Goal: Information Seeking & Learning: Find specific fact

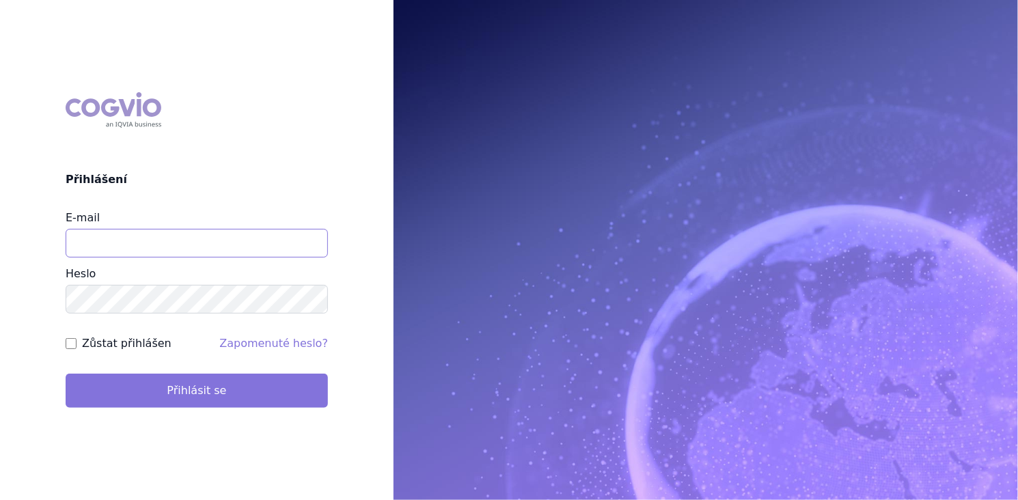
type input "roman_dufek@accord-healthcare.com"
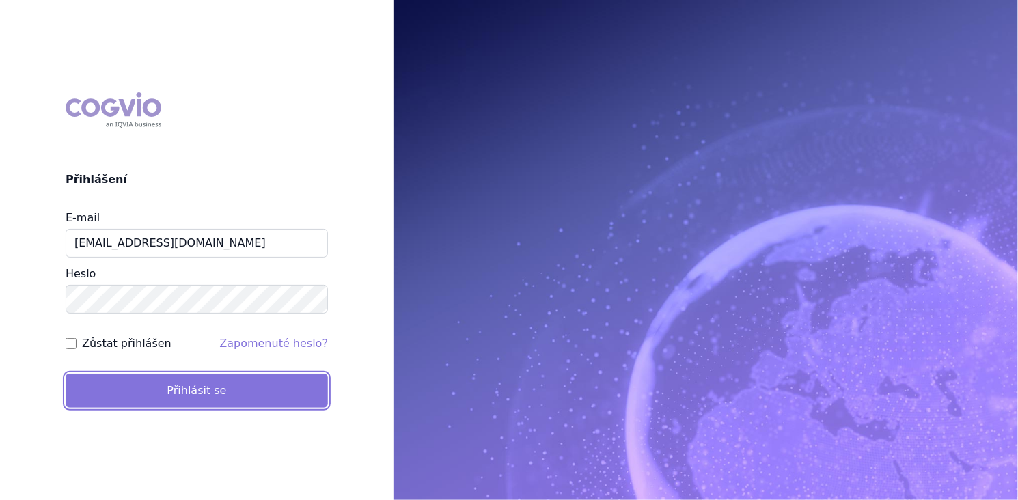
click at [205, 383] on button "Přihlásit se" at bounding box center [197, 391] width 262 height 34
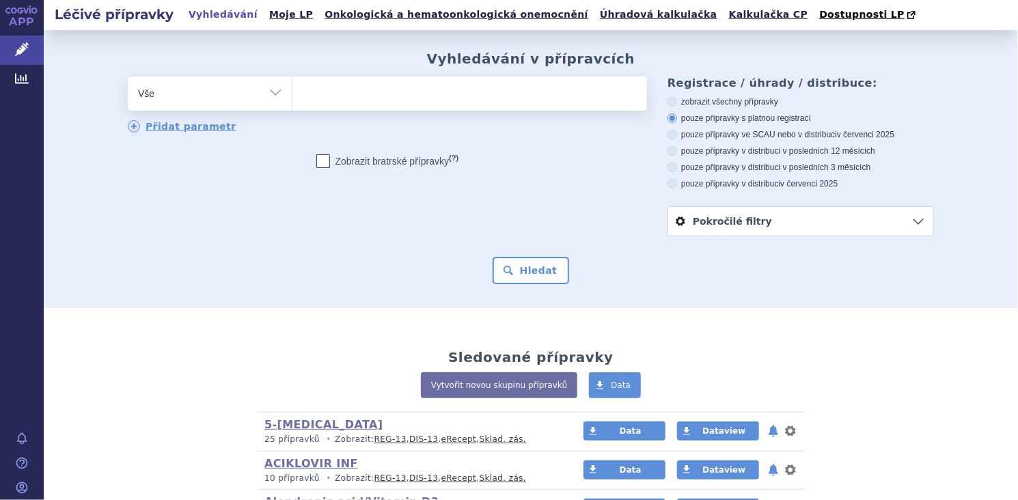
click at [273, 98] on select "Vše Přípravek/SUKL kód MAH VPOIS ATC/Aktivní látka Léková forma Síla" at bounding box center [210, 92] width 164 height 31
select select "filter-atc-group"
click at [128, 77] on select "Vše Přípravek/SUKL kód MAH VPOIS ATC/Aktivní látka Léková forma Síla" at bounding box center [210, 92] width 164 height 31
click at [303, 96] on input "search" at bounding box center [307, 91] width 8 height 17
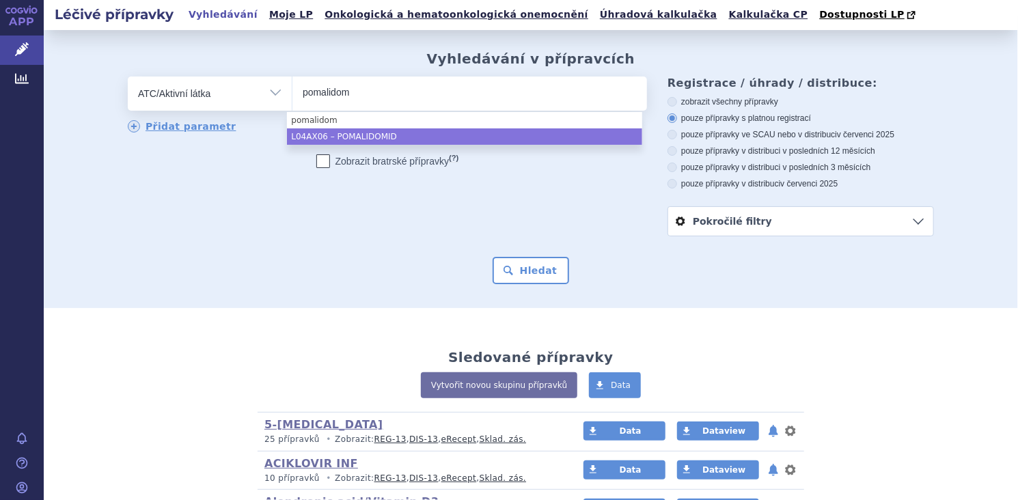
type input "pomalidom"
select select "L04AX06"
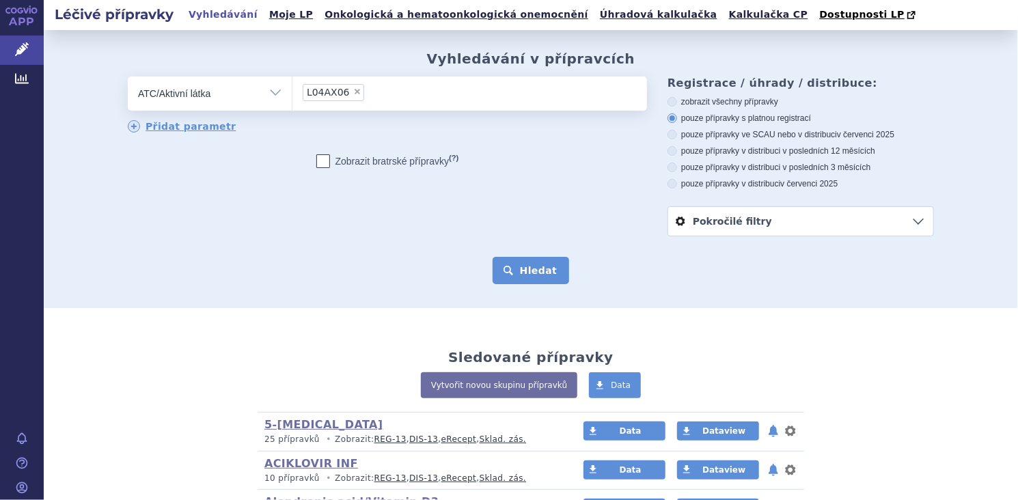
click at [516, 273] on button "Hledat" at bounding box center [530, 270] width 77 height 27
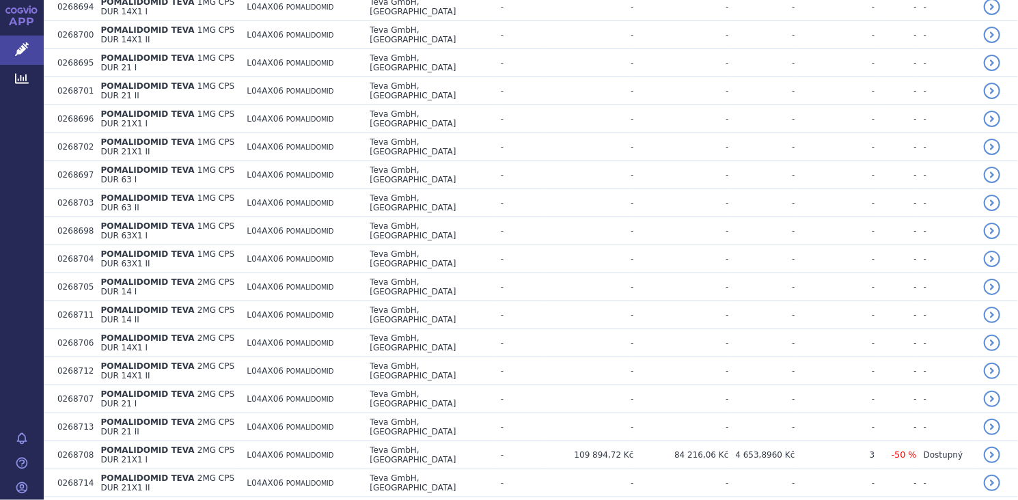
scroll to position [2589, 0]
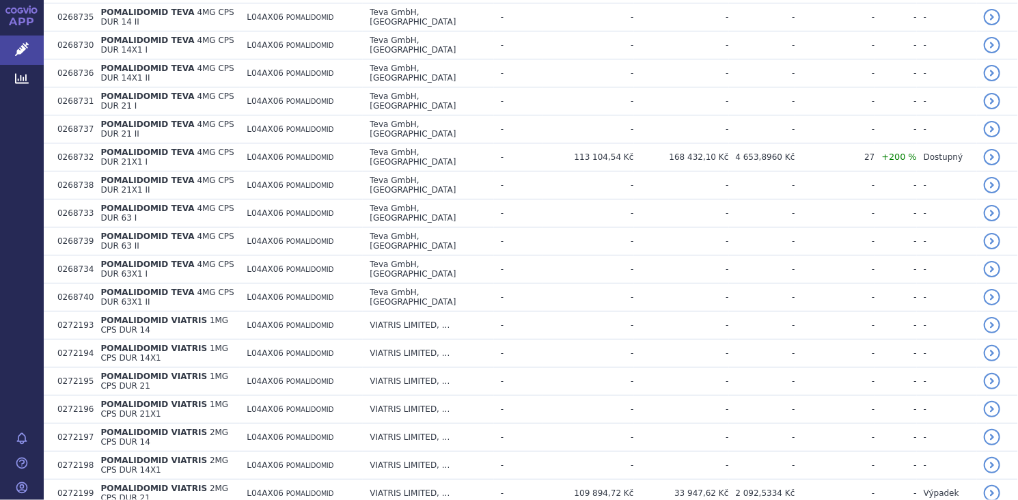
scroll to position [3550, 0]
